Goal: Information Seeking & Learning: Understand process/instructions

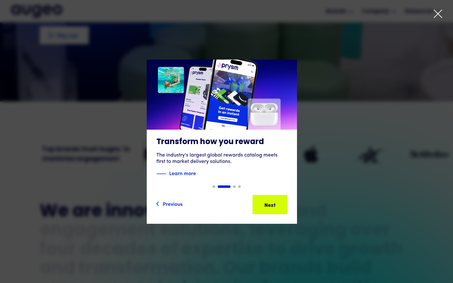
scroll to position [162, 0]
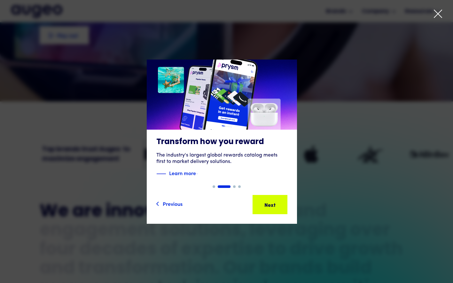
click at [439, 13] on icon at bounding box center [438, 14] width 10 height 10
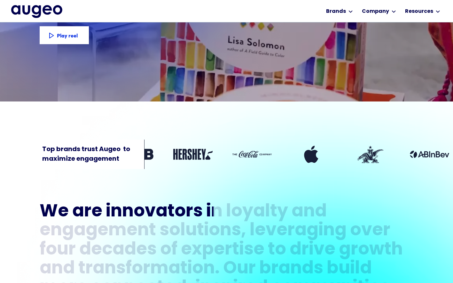
drag, startPoint x: 452, startPoint y: 53, endPoint x: 452, endPoint y: 38, distance: 15.0
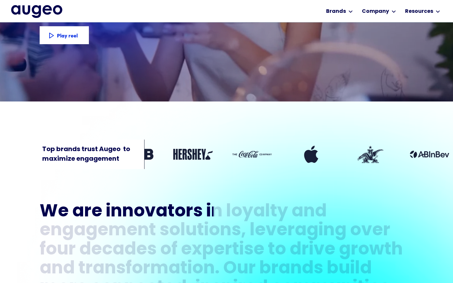
drag, startPoint x: 454, startPoint y: 43, endPoint x: 456, endPoint y: 39, distance: 4.3
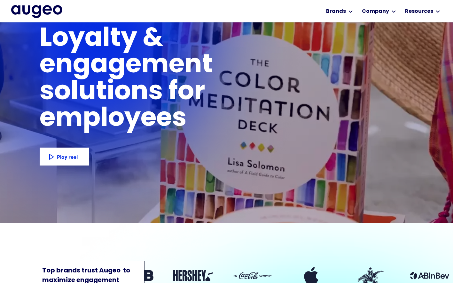
scroll to position [0, 0]
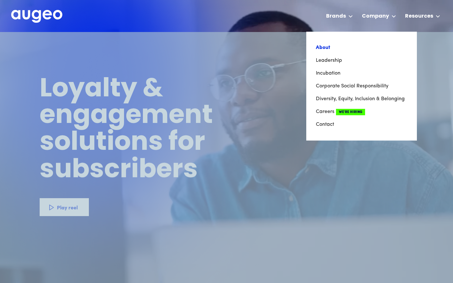
click at [324, 49] on link "About" at bounding box center [361, 47] width 91 height 13
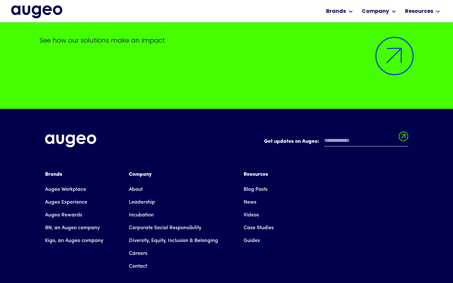
scroll to position [5240, 0]
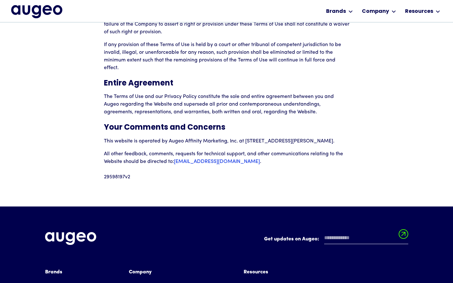
scroll to position [2468, 0]
